Goal: Transaction & Acquisition: Download file/media

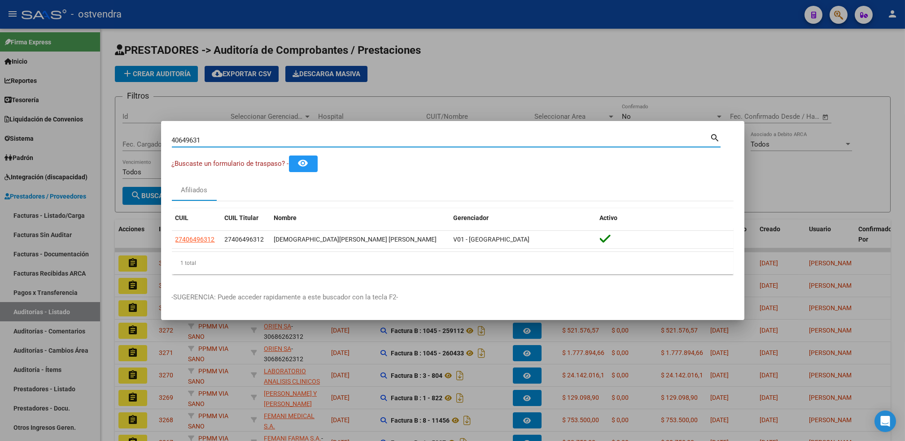
click at [742, 70] on div at bounding box center [452, 220] width 905 height 441
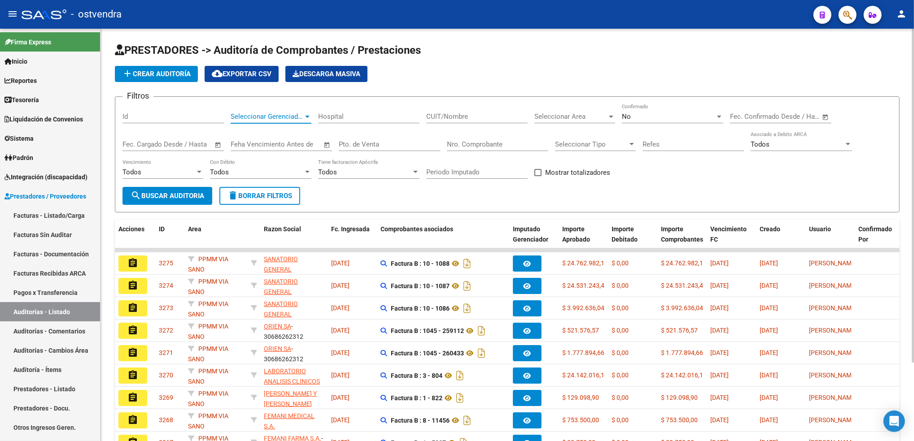
click at [309, 114] on div at bounding box center [307, 116] width 8 height 7
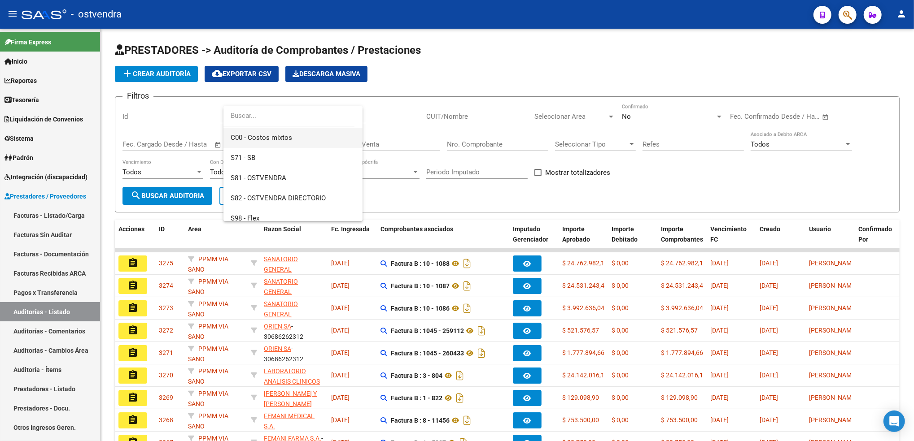
scroll to position [60, 0]
click at [253, 176] on span "S81 - OSTVENDRA" at bounding box center [259, 178] width 56 height 8
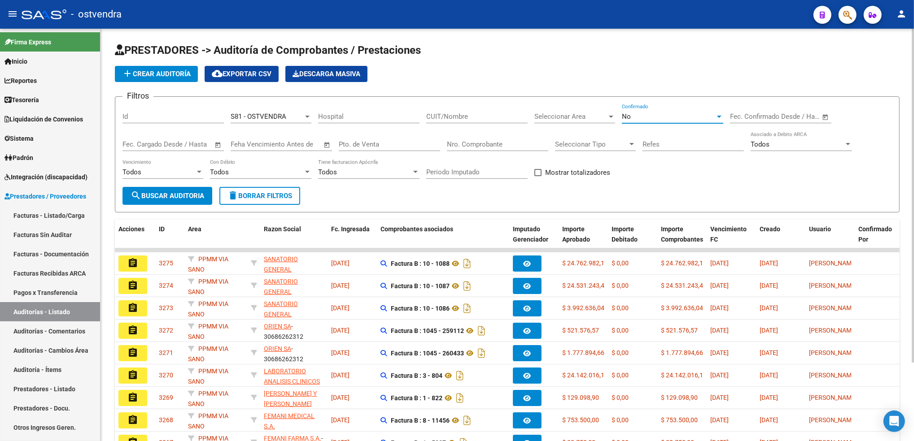
click at [719, 116] on div at bounding box center [719, 117] width 4 height 2
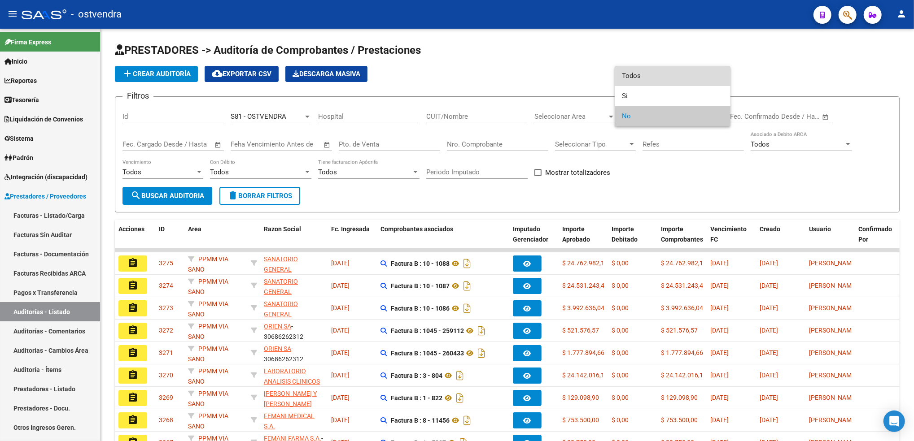
click at [654, 69] on span "Todos" at bounding box center [672, 76] width 101 height 20
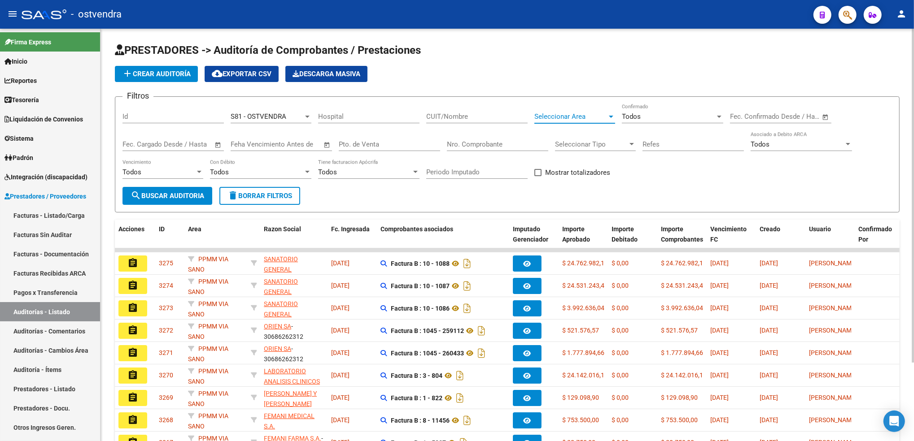
click at [612, 116] on div at bounding box center [611, 117] width 4 height 2
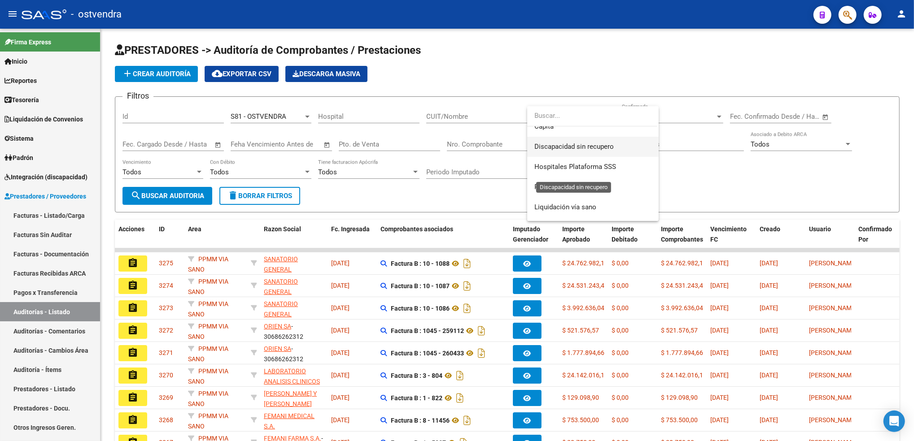
scroll to position [179, 0]
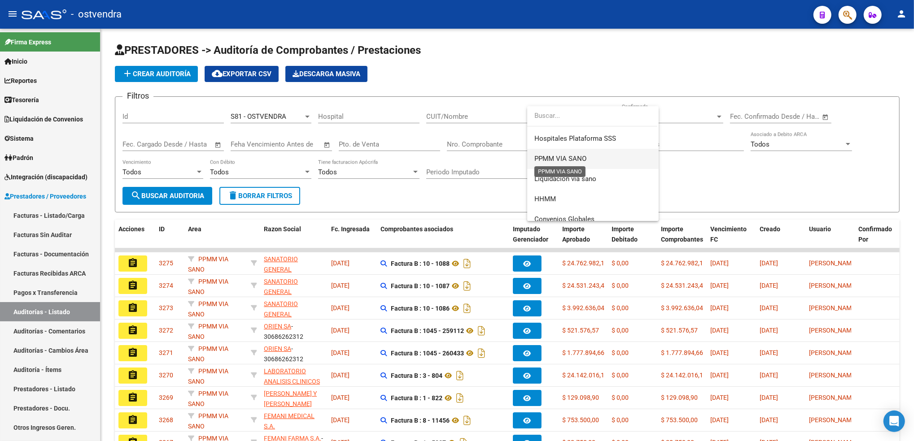
click at [580, 162] on span "PPMM VIA SANO" at bounding box center [560, 159] width 52 height 8
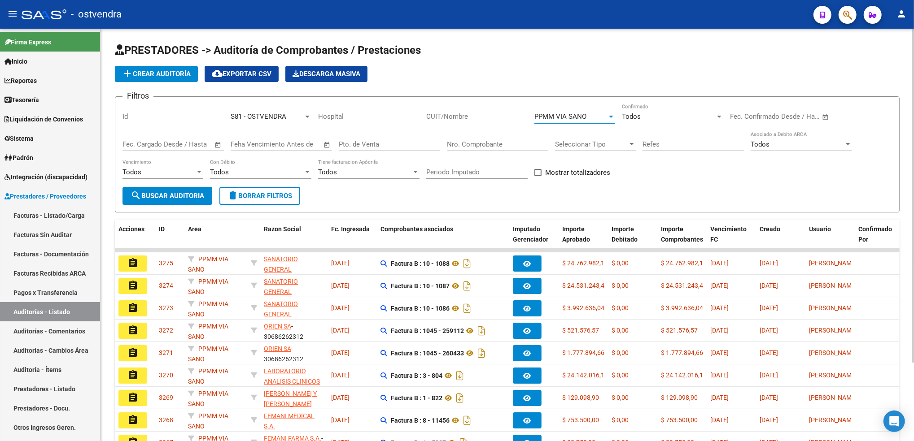
click at [175, 192] on span "search Buscar Auditoria" at bounding box center [168, 196] width 74 height 8
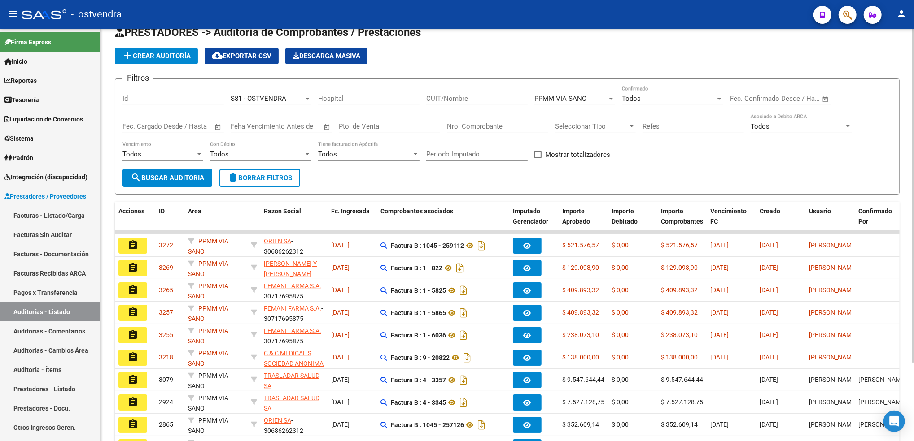
scroll to position [22, 0]
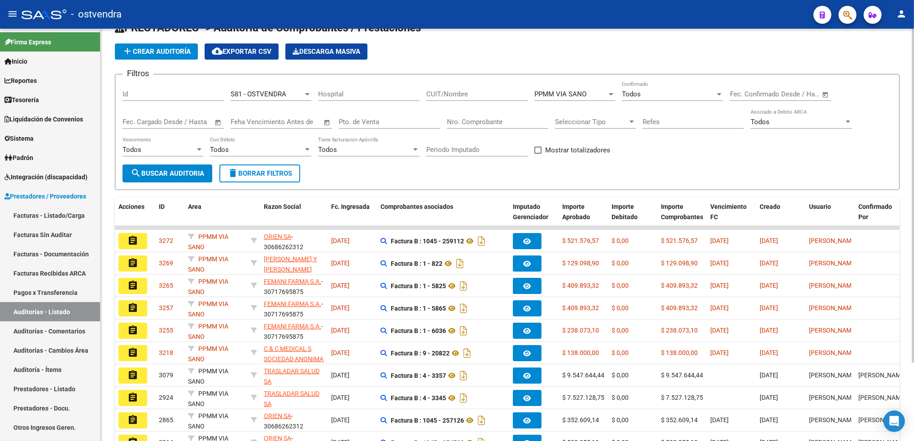
click at [905, 268] on div at bounding box center [913, 215] width 2 height 334
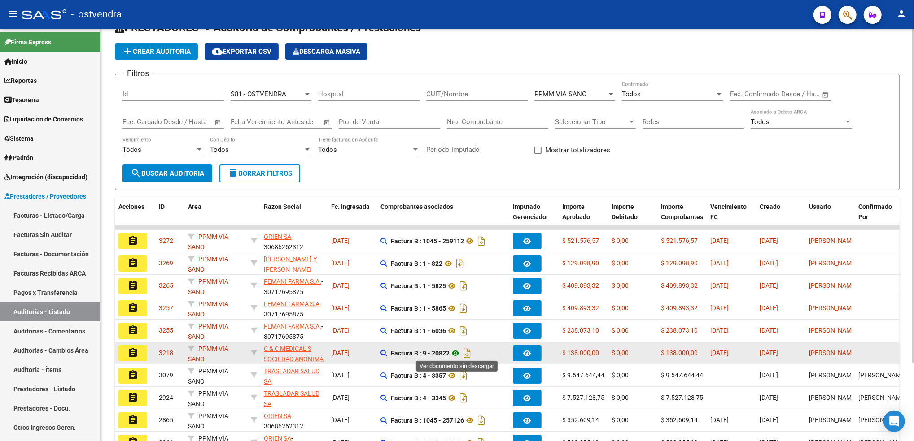
click at [458, 351] on icon at bounding box center [456, 353] width 12 height 11
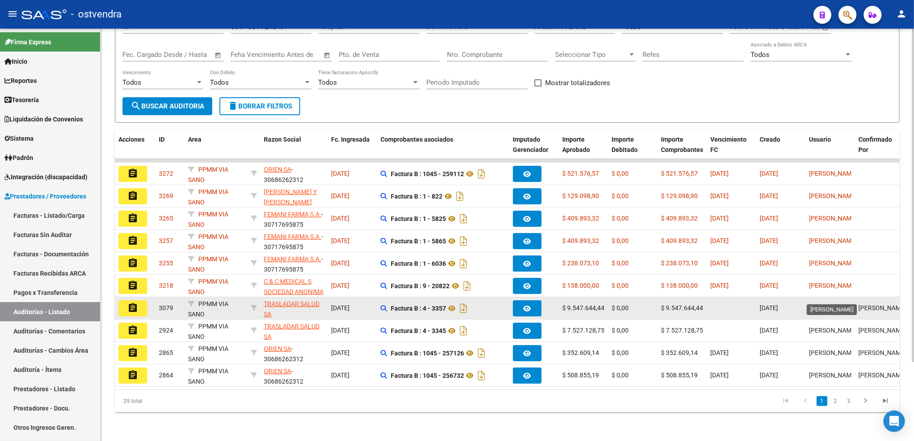
scroll to position [97, 0]
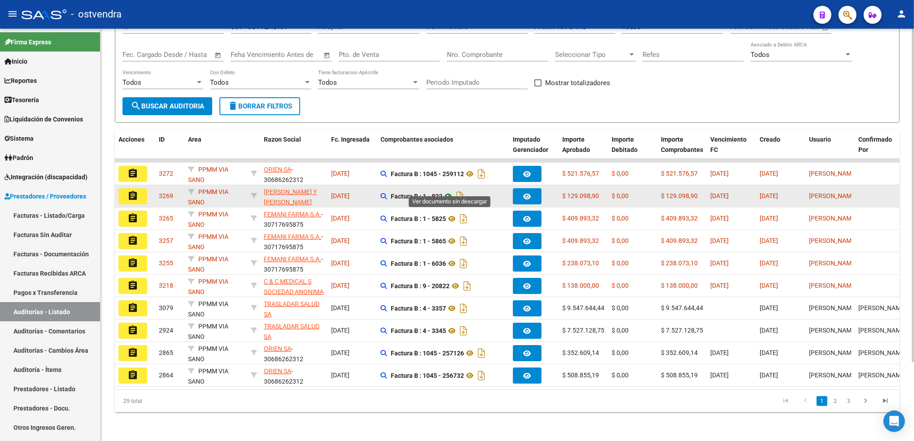
click at [452, 191] on icon at bounding box center [448, 196] width 12 height 11
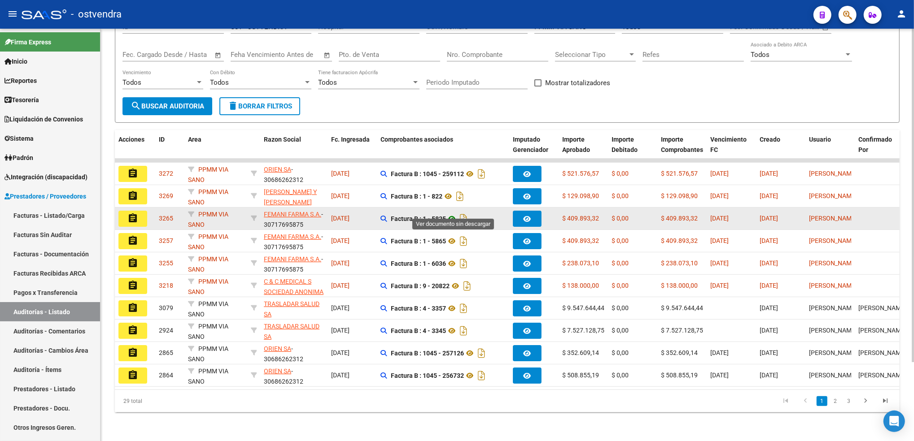
click at [452, 214] on icon at bounding box center [452, 219] width 12 height 11
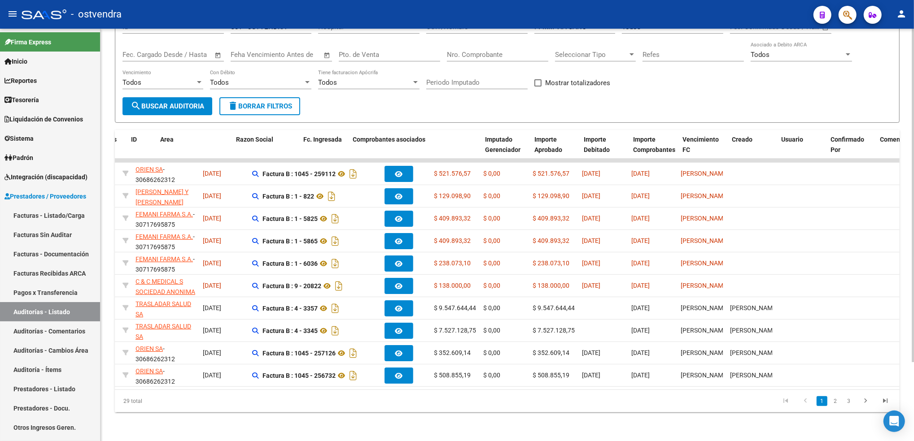
scroll to position [0, 0]
